Goal: Task Accomplishment & Management: Manage account settings

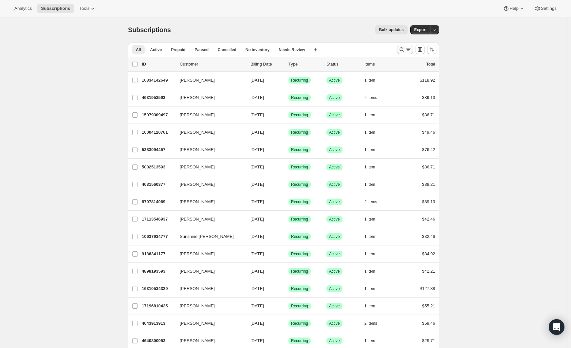
click at [409, 50] on icon "Search and filter results" at bounding box center [408, 49] width 7 height 7
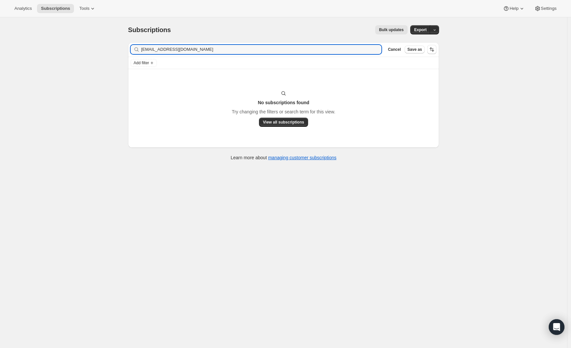
type input "[EMAIL_ADDRESS][DOMAIN_NAME]"
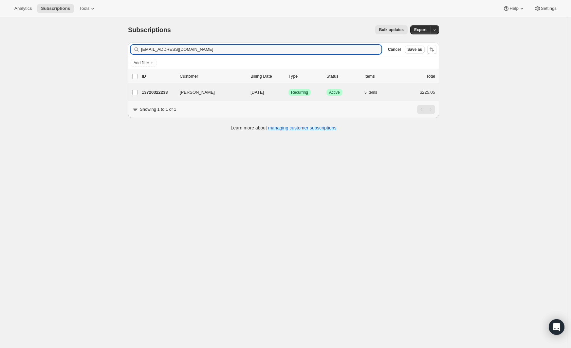
click at [172, 98] on div "[PERSON_NAME] 13720322233 [PERSON_NAME] [DATE] Success Recurring Success Active…" at bounding box center [283, 92] width 311 height 17
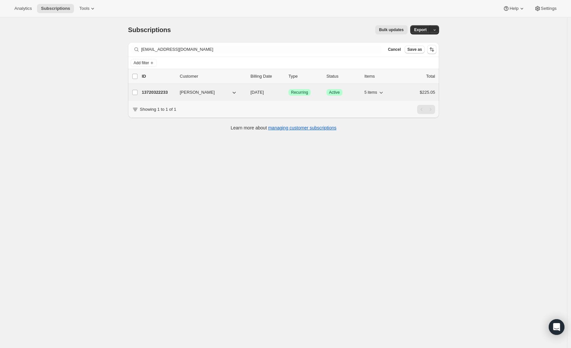
click at [172, 93] on p "13720322233" at bounding box center [158, 92] width 33 height 7
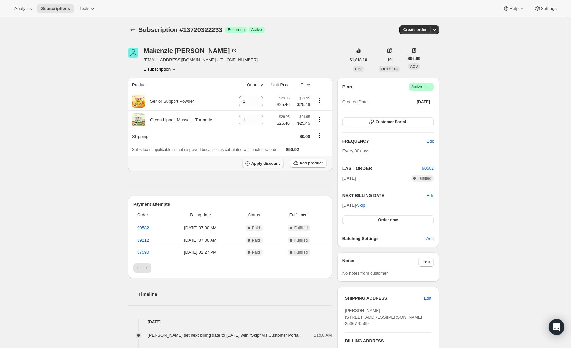
click at [256, 165] on span "Apply discount" at bounding box center [266, 163] width 29 height 5
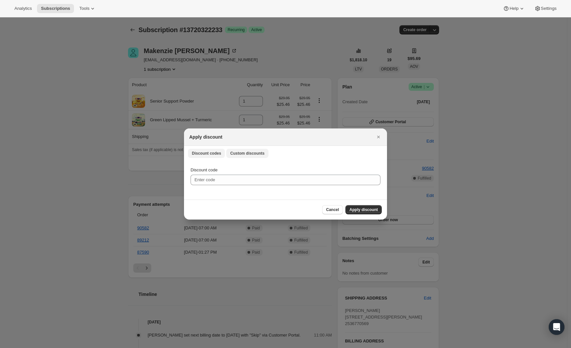
click at [241, 156] on span "Custom discounts" at bounding box center [247, 153] width 34 height 5
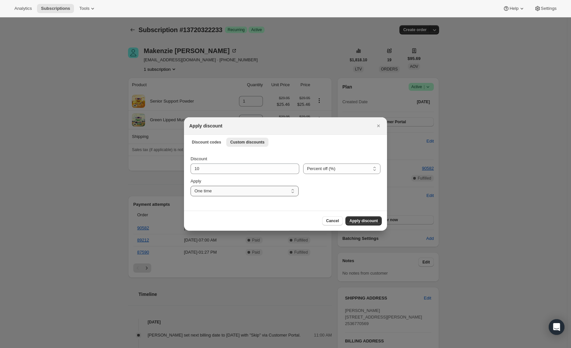
click at [237, 191] on select "One time Specify instances... Indefinitely" at bounding box center [245, 191] width 108 height 10
click at [244, 209] on div "Discount 10 Percent off (%) Amount off ($) Percent off (%) Apply One time Speci…" at bounding box center [285, 180] width 203 height 62
click at [249, 195] on select "One time Specify instances... Indefinitely" at bounding box center [245, 191] width 108 height 10
select select "indefinitely"
click at [191, 186] on select "One time Specify instances... Indefinitely" at bounding box center [245, 191] width 108 height 10
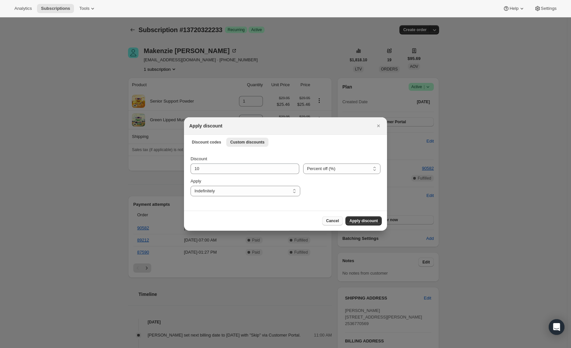
click at [332, 219] on span "Cancel" at bounding box center [332, 220] width 13 height 5
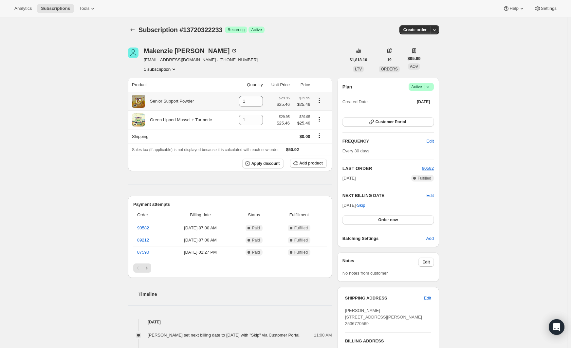
click at [322, 99] on icon "Product actions" at bounding box center [319, 100] width 7 height 7
click at [178, 101] on div "Senior Support Powder" at bounding box center [169, 101] width 49 height 7
click at [286, 103] on span "$25.46" at bounding box center [283, 104] width 13 height 7
click at [304, 101] on div "$29.95 $25.46" at bounding box center [302, 101] width 16 height 13
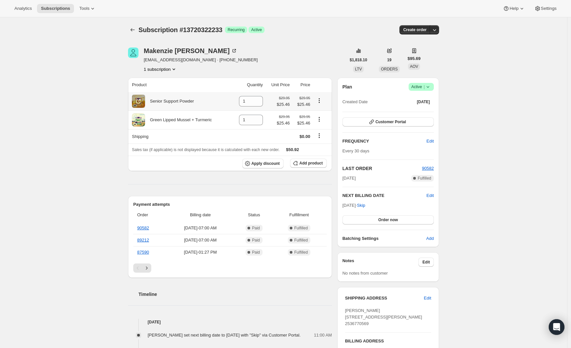
click at [307, 104] on span "$25.46" at bounding box center [302, 104] width 16 height 7
click at [317, 162] on span "Add product" at bounding box center [310, 163] width 23 height 5
click at [85, 10] on span "Tools" at bounding box center [84, 8] width 10 height 5
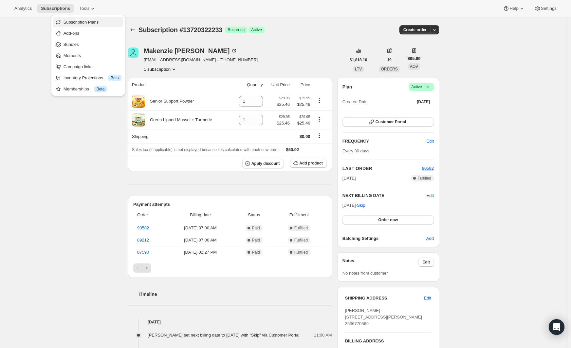
click at [85, 21] on span "Subscription Plans" at bounding box center [81, 22] width 35 height 5
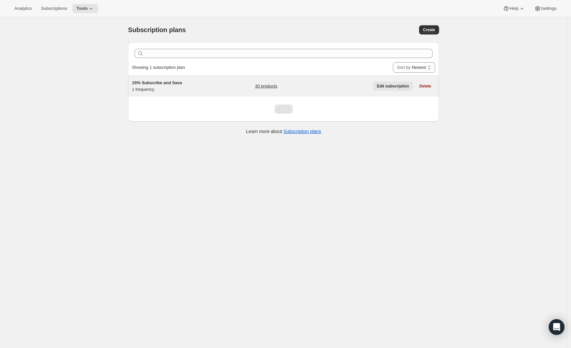
click at [393, 85] on span "Edit subscription" at bounding box center [393, 86] width 32 height 5
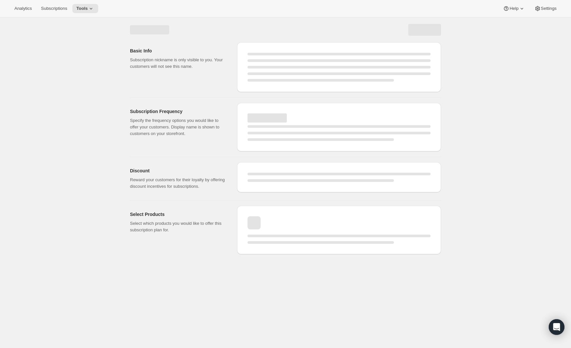
select select "WEEK"
select select "MONTH"
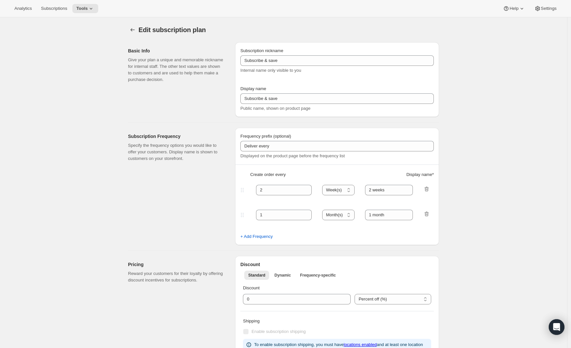
checkbox input "true"
type input "15% Subscribe and Save"
type input "Subscribe & Save 15%"
type input "30"
select select "DAY"
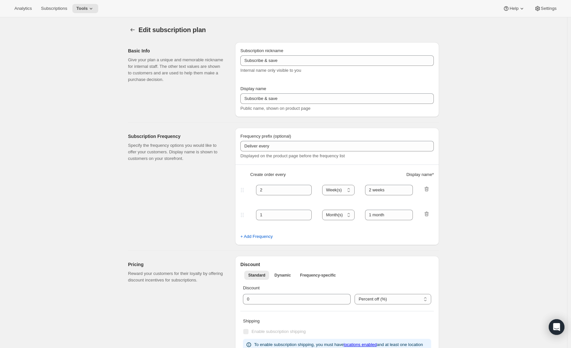
type input "30 days"
type input "15"
type input "No obligation, modify or cancel your subscription anytime. Cannot be combined w…"
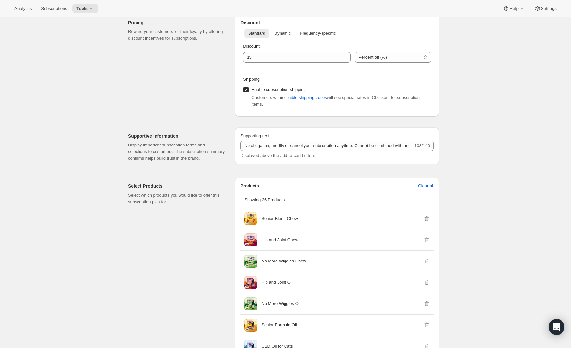
scroll to position [160, 0]
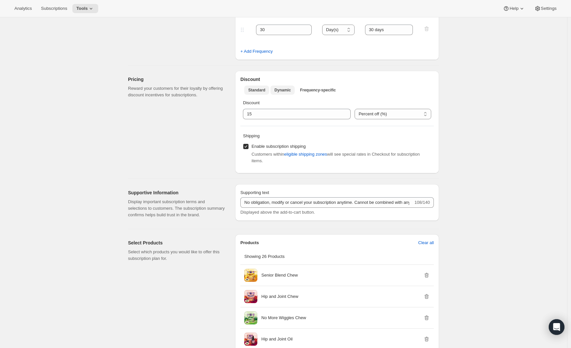
click at [288, 89] on span "Dynamic" at bounding box center [283, 89] width 16 height 5
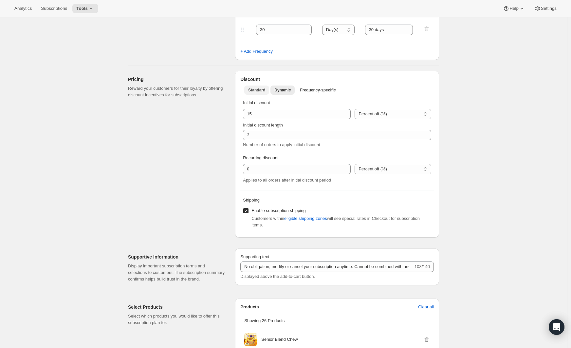
click at [264, 90] on span "Standard" at bounding box center [256, 89] width 17 height 5
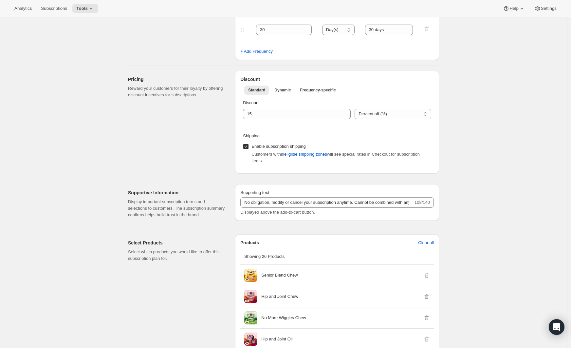
click at [61, 10] on span "Subscriptions" at bounding box center [54, 8] width 26 height 5
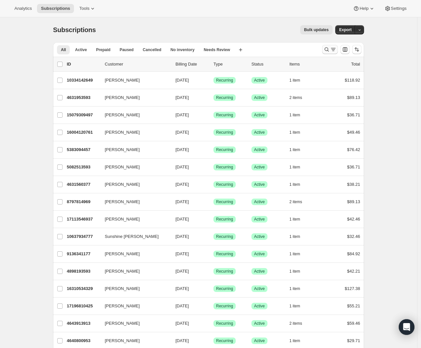
click at [330, 49] on icon "Search and filter results" at bounding box center [327, 49] width 7 height 7
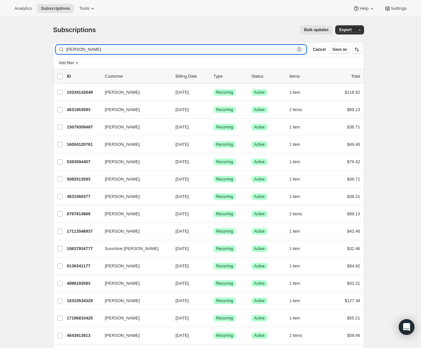
type input "mackenzie"
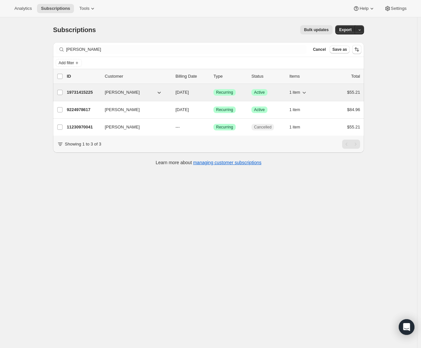
click at [83, 93] on p "19731415225" at bounding box center [83, 92] width 33 height 7
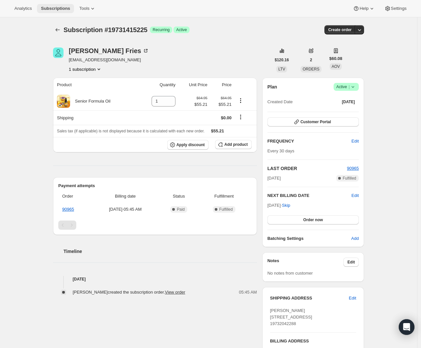
click at [47, 6] on span "Subscriptions" at bounding box center [55, 8] width 29 height 5
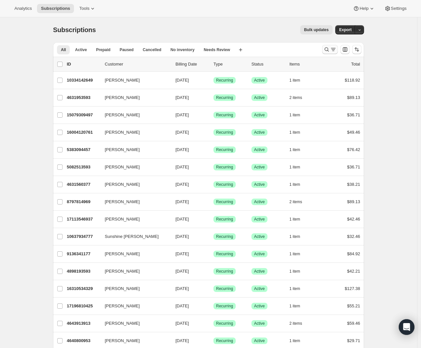
click at [333, 51] on icon "Search and filter results" at bounding box center [333, 49] width 7 height 7
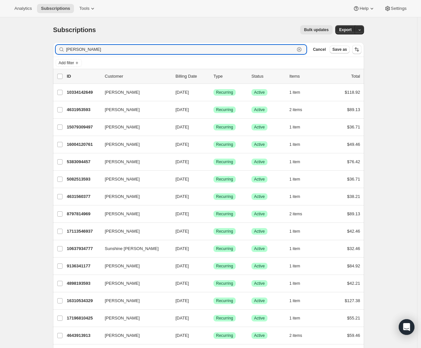
type input "mertz"
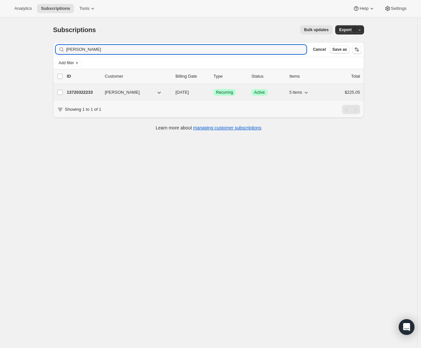
click at [88, 92] on p "13720322233" at bounding box center [83, 92] width 33 height 7
